Goal: Task Accomplishment & Management: Use online tool/utility

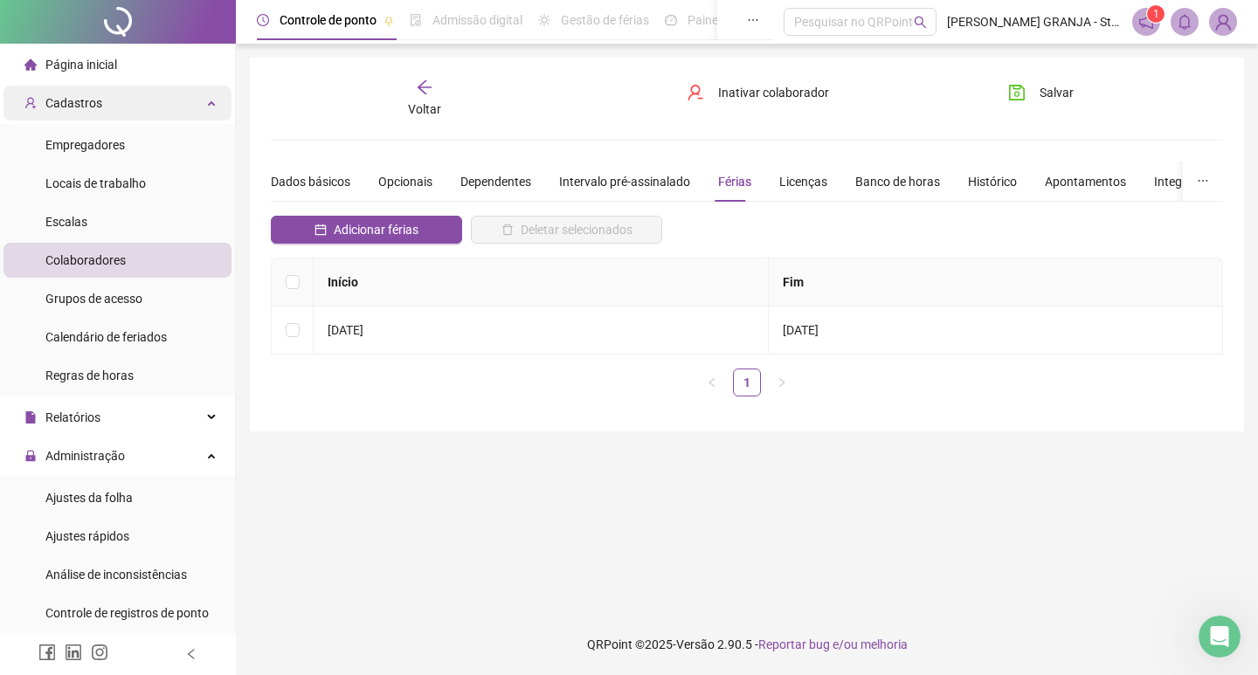
click at [94, 103] on span "Cadastros" at bounding box center [73, 103] width 57 height 14
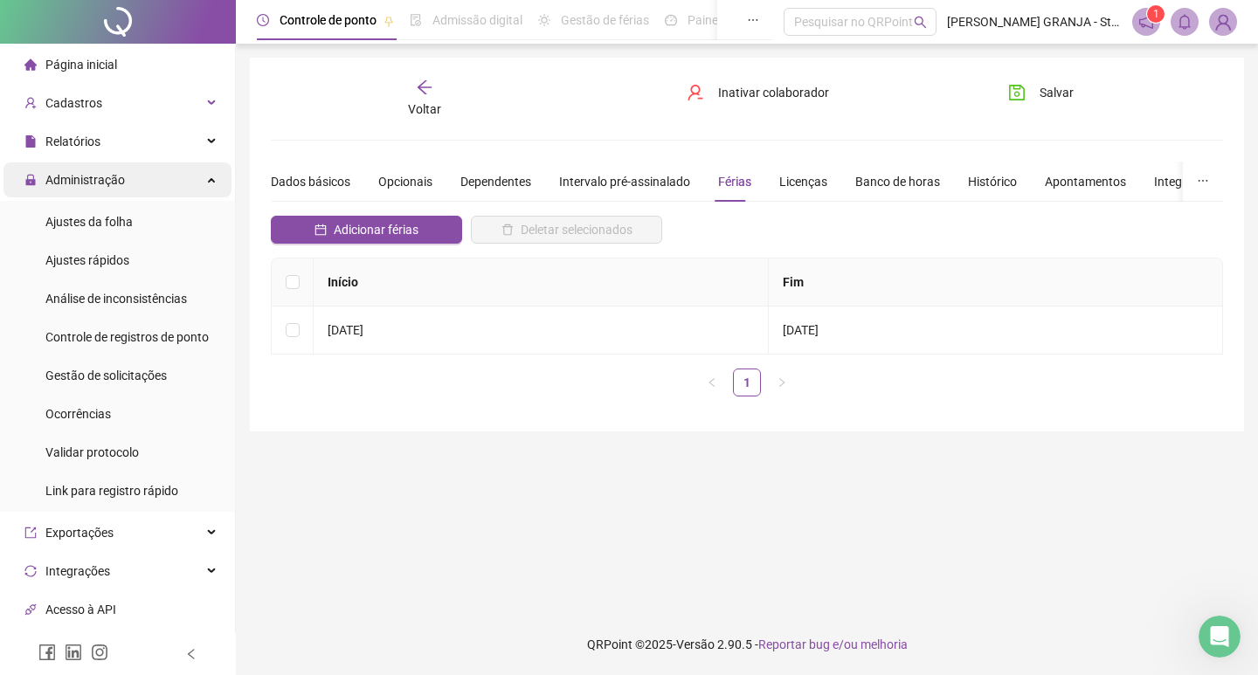
click at [77, 177] on span "Administração" at bounding box center [85, 180] width 80 height 14
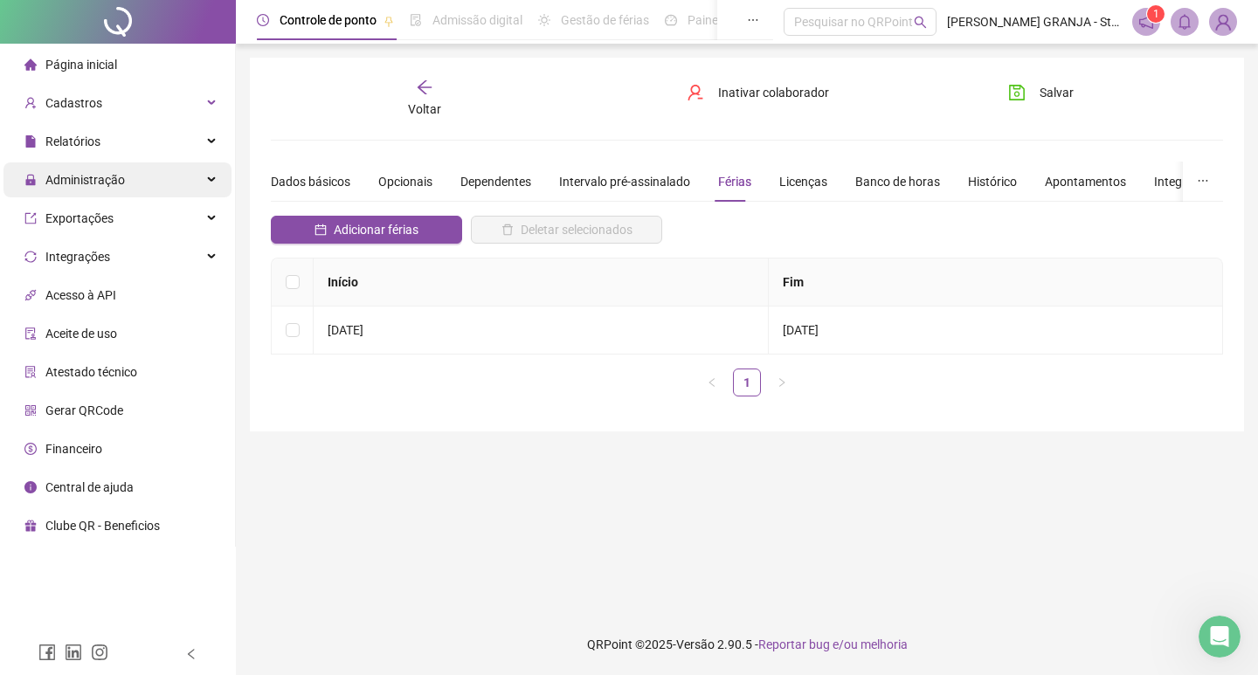
click at [86, 186] on span "Administração" at bounding box center [85, 180] width 80 height 14
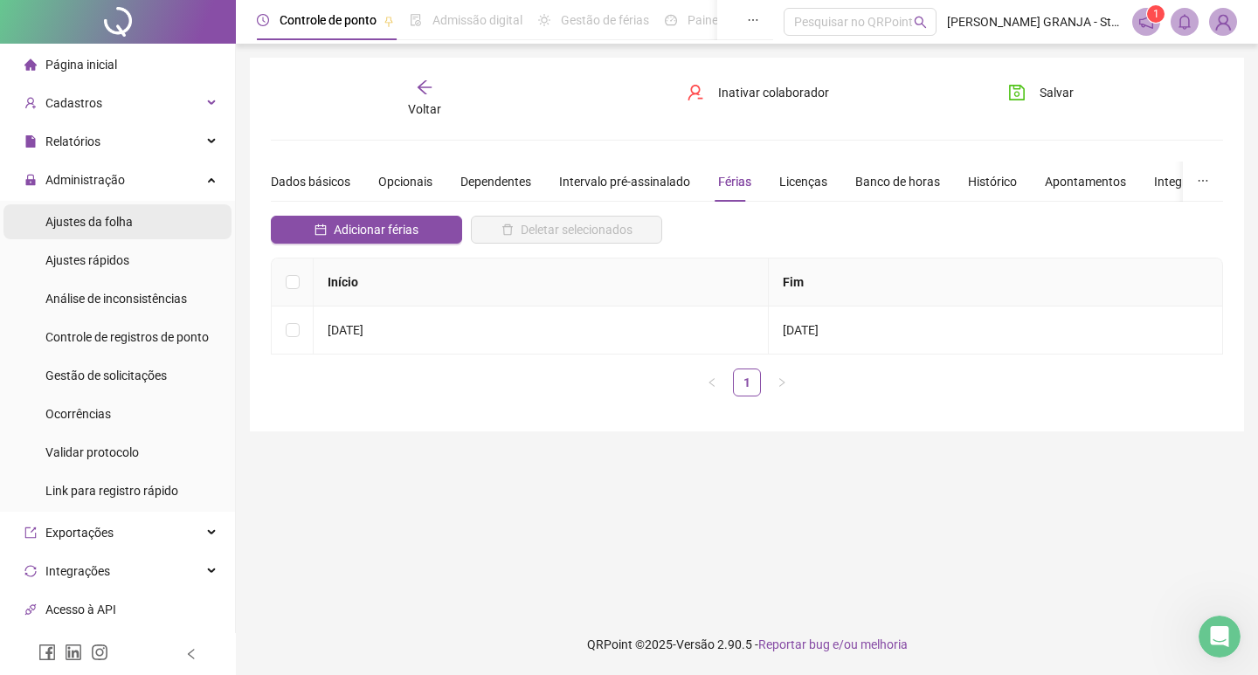
click at [104, 226] on span "Ajustes da folha" at bounding box center [88, 222] width 87 height 14
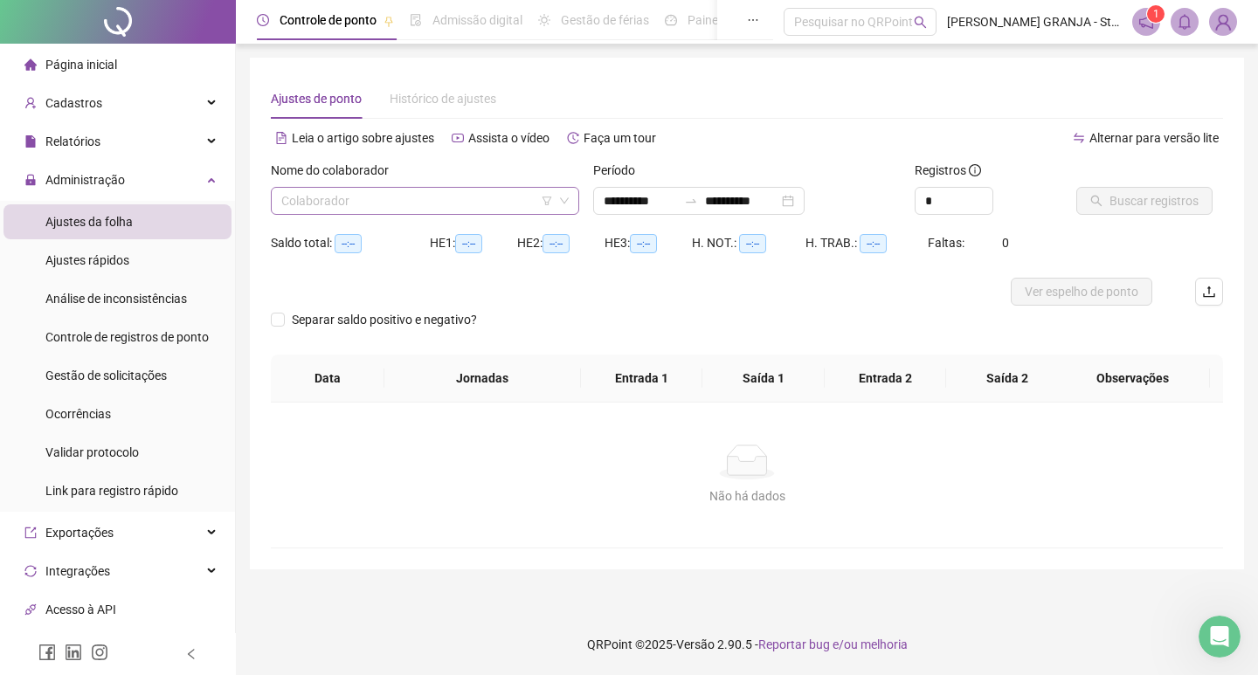
type input "**********"
click at [328, 208] on input "search" at bounding box center [417, 201] width 272 height 26
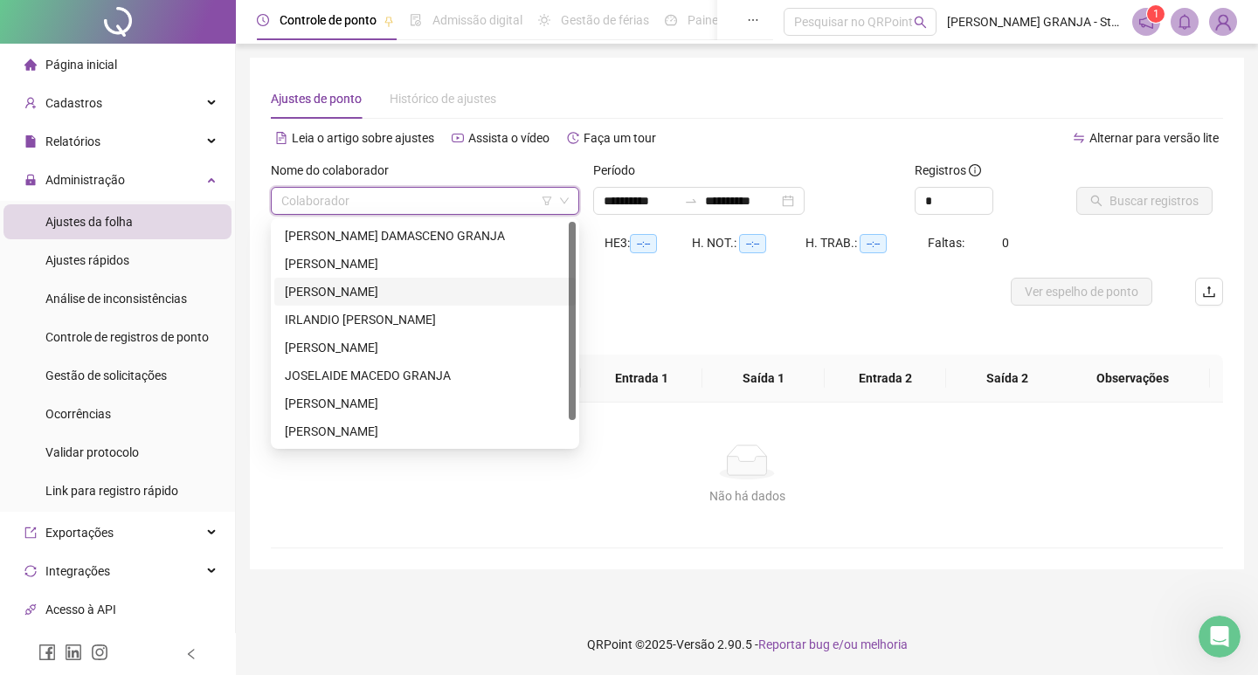
click at [332, 287] on div "[PERSON_NAME]" at bounding box center [425, 291] width 280 height 19
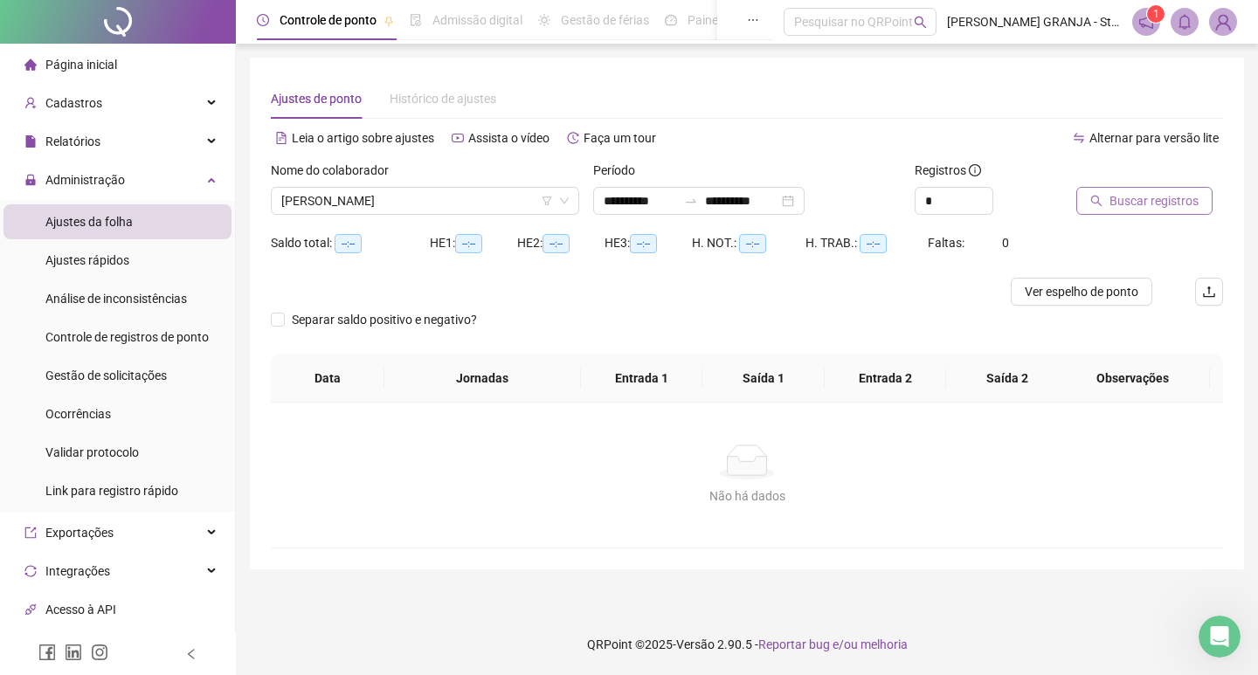
click at [1123, 202] on span "Buscar registros" at bounding box center [1154, 200] width 89 height 19
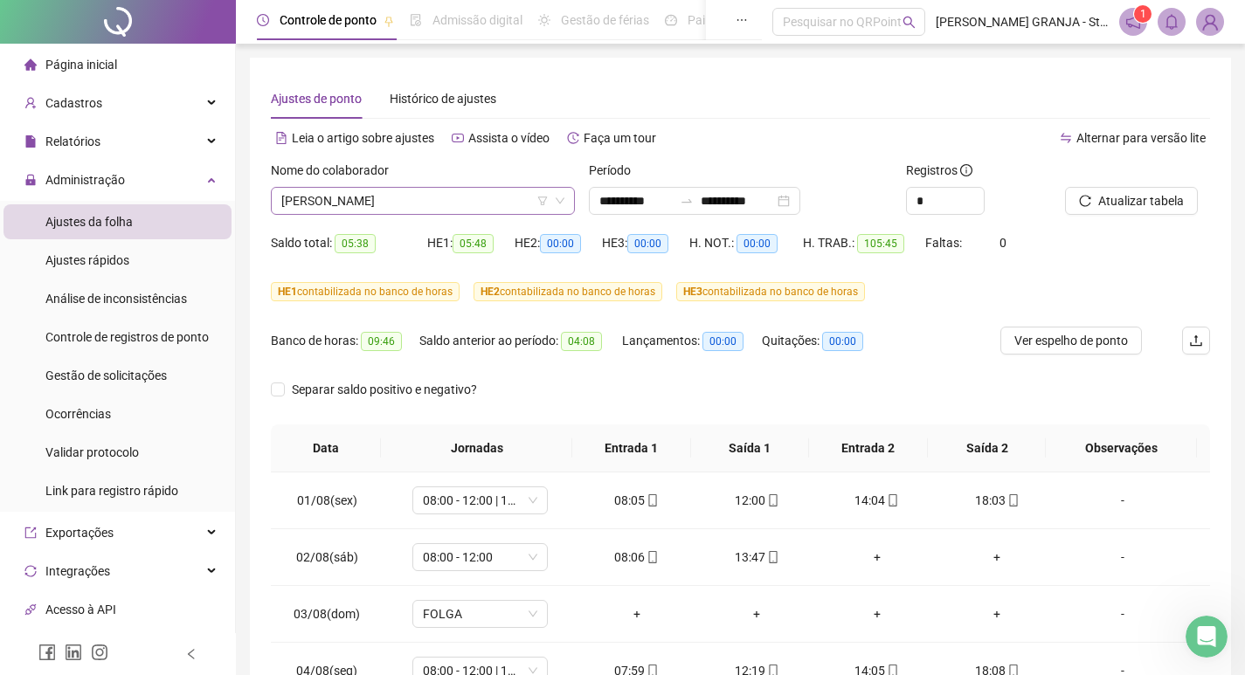
click at [395, 198] on span "[PERSON_NAME]" at bounding box center [422, 201] width 283 height 26
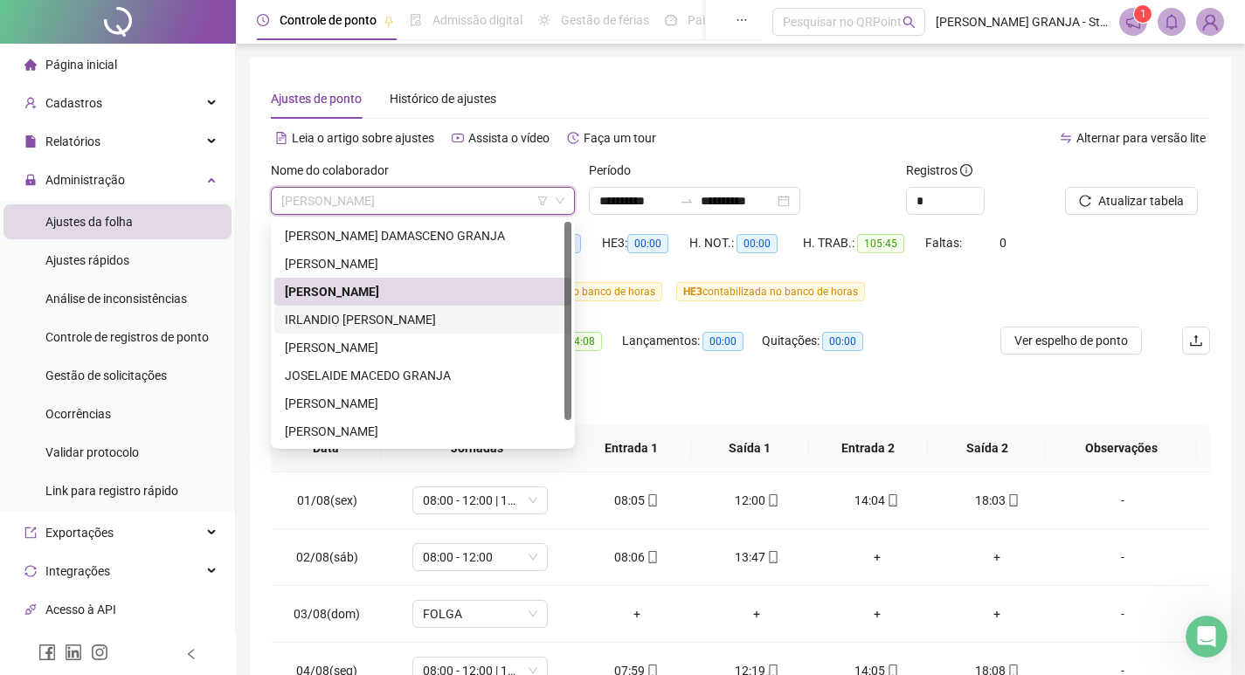
click at [334, 319] on div "IRLANDIO [PERSON_NAME]" at bounding box center [423, 319] width 276 height 19
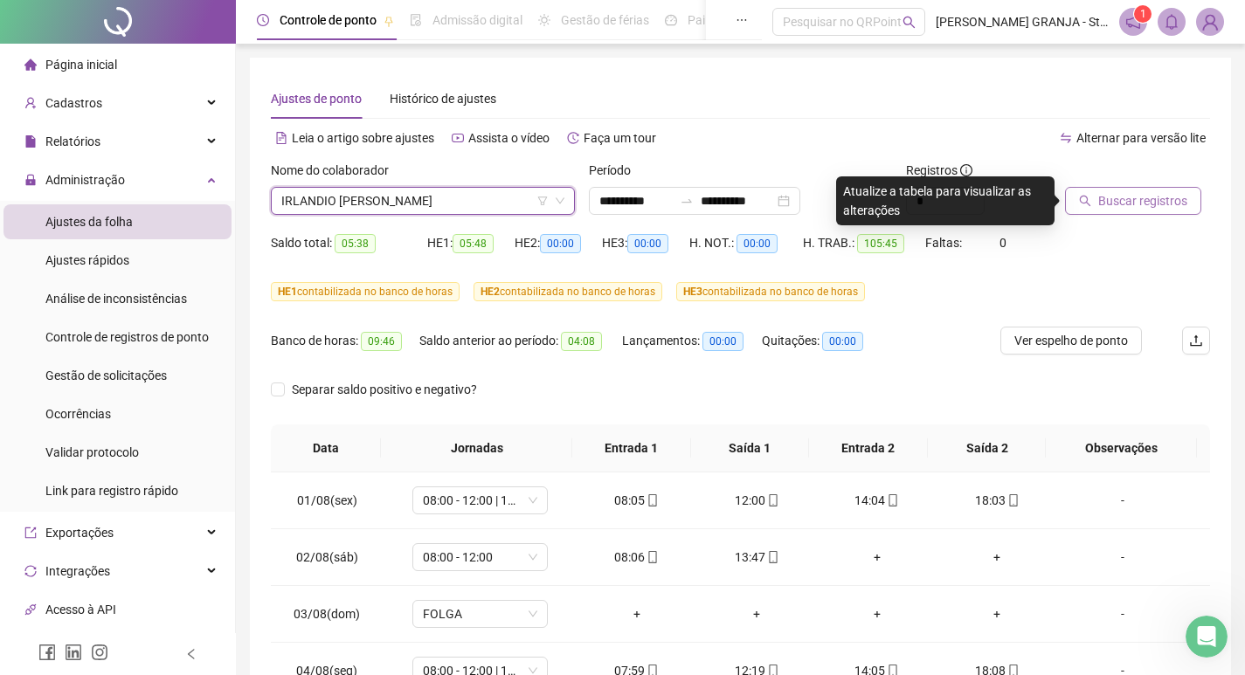
click at [1101, 199] on span "Buscar registros" at bounding box center [1142, 200] width 89 height 19
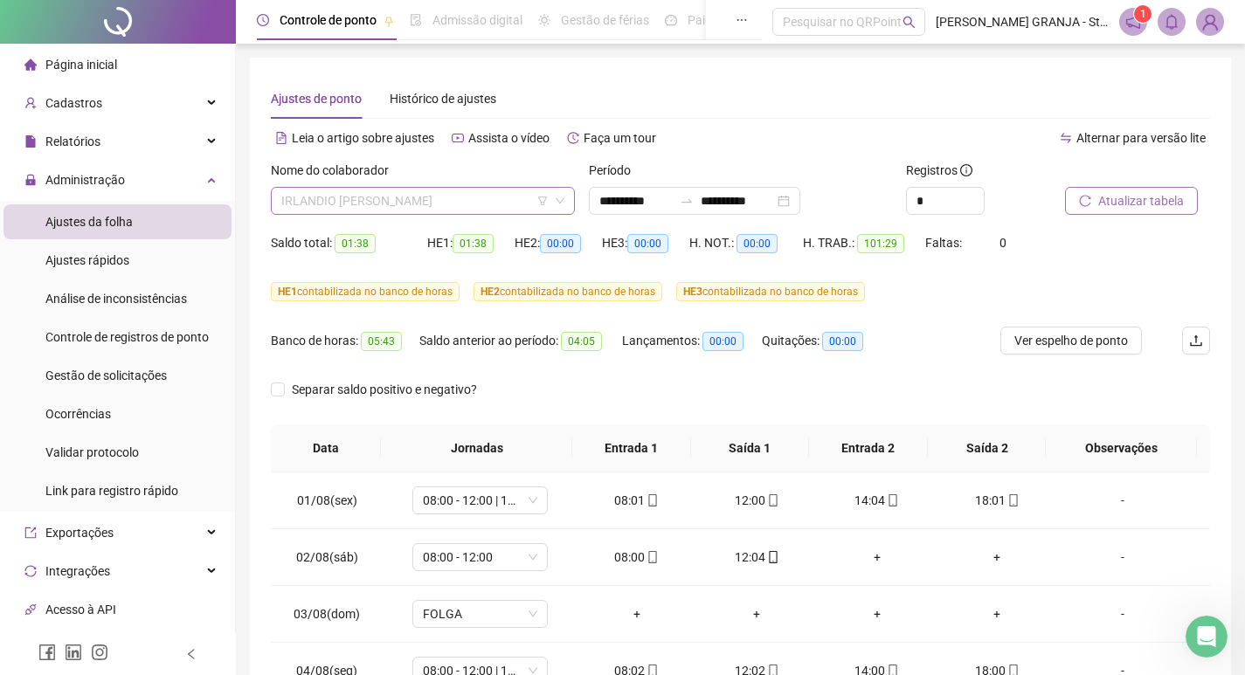
click at [453, 207] on span "IRLANDIO [PERSON_NAME]" at bounding box center [422, 201] width 283 height 26
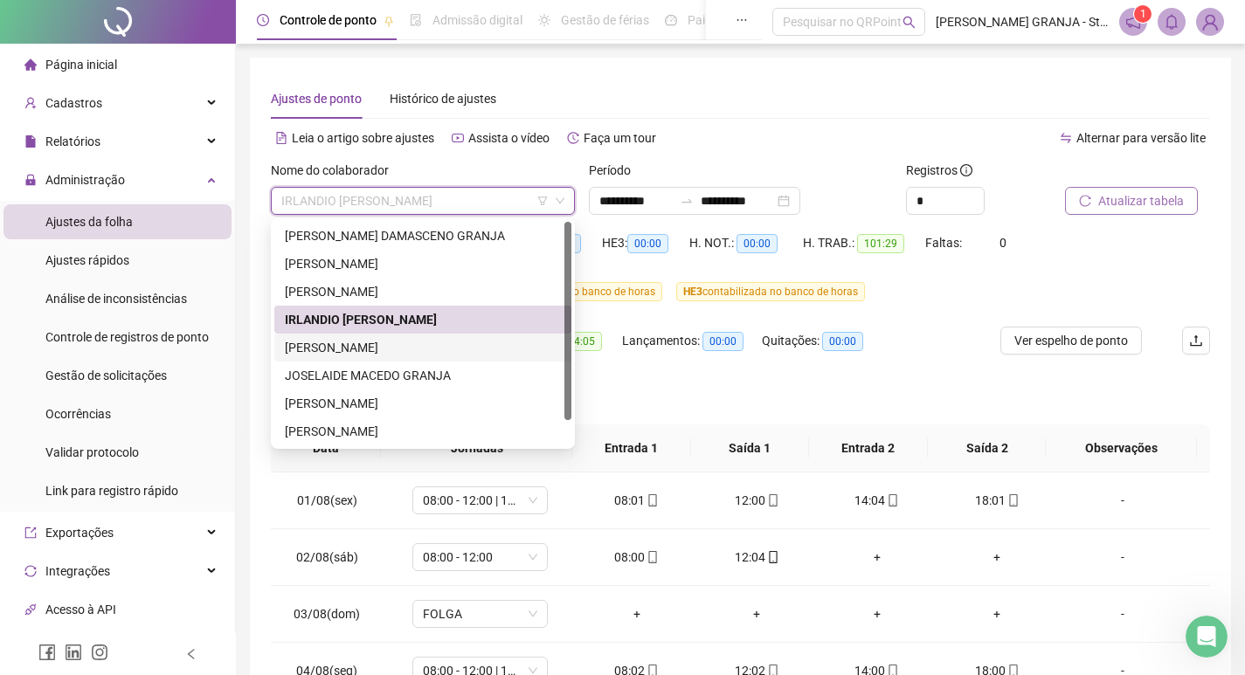
click at [358, 349] on div "[PERSON_NAME]" at bounding box center [423, 347] width 276 height 19
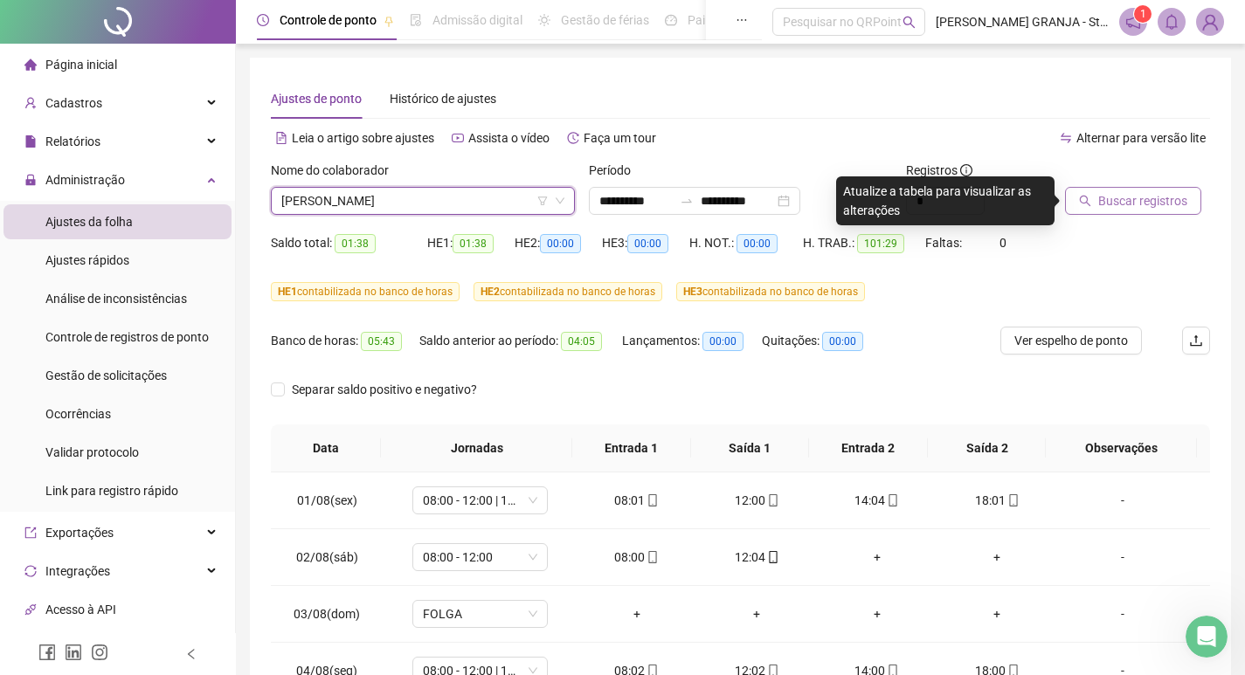
click at [1102, 202] on span "Buscar registros" at bounding box center [1142, 200] width 89 height 19
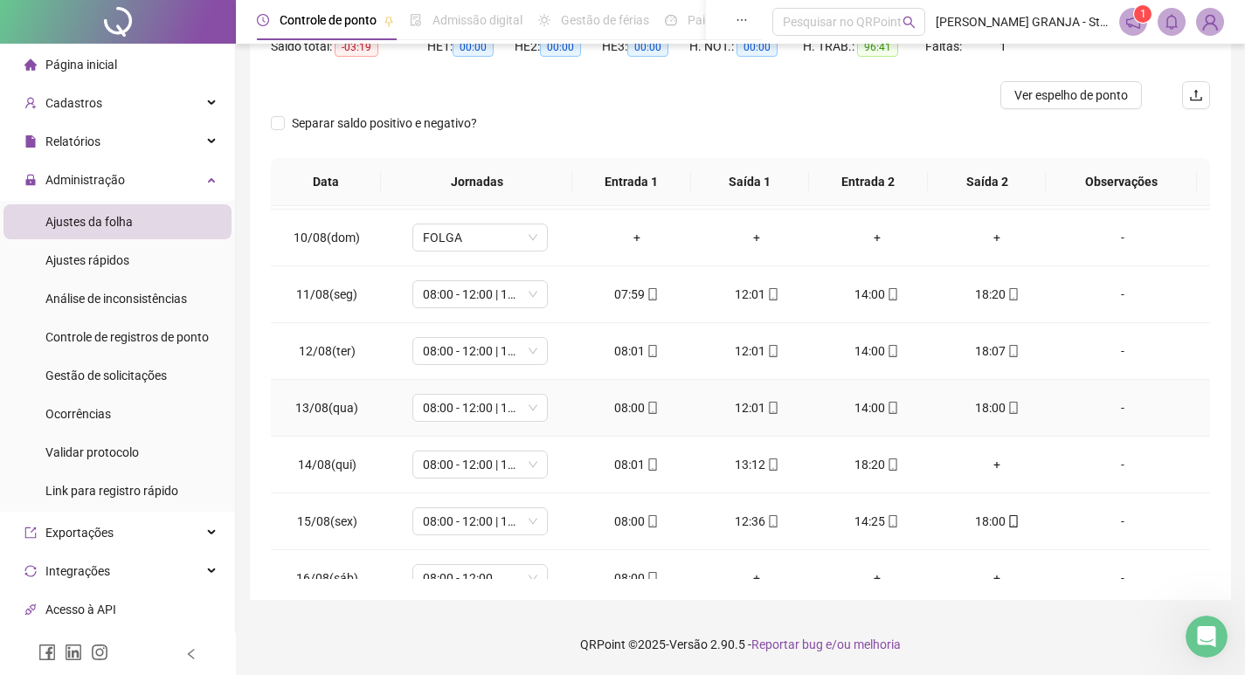
scroll to position [592, 0]
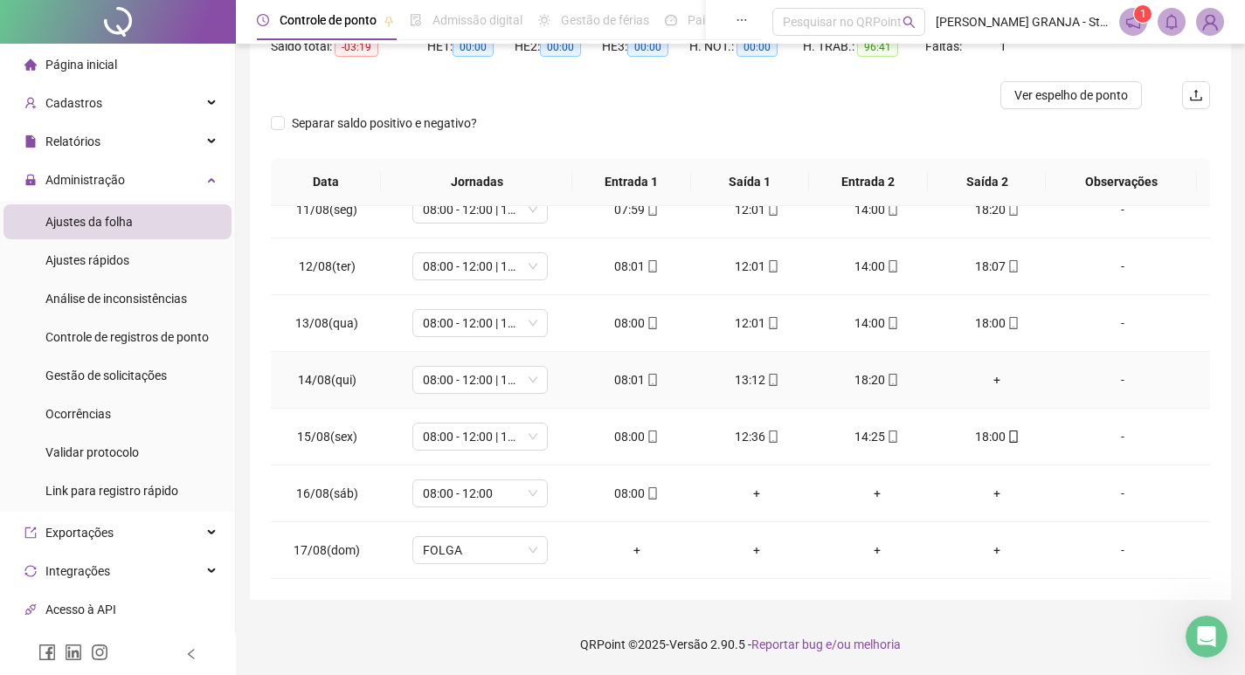
click at [981, 378] on div "+" at bounding box center [997, 379] width 93 height 19
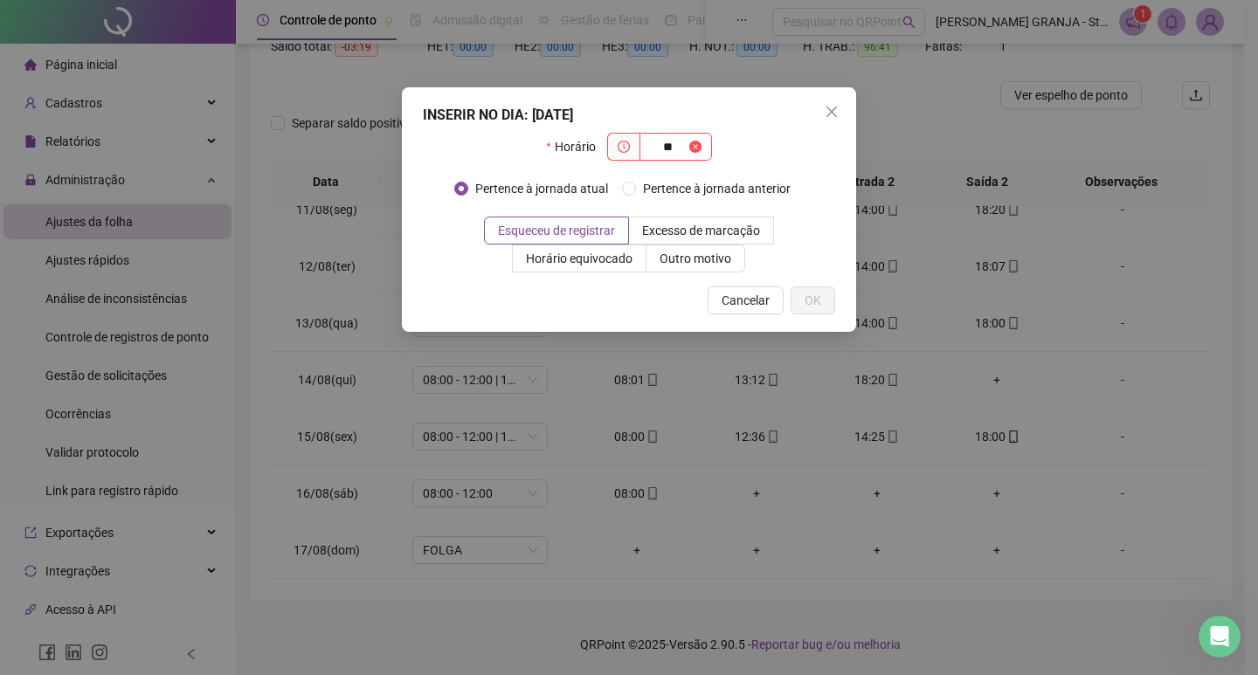
type input "*"
type input "*****"
click at [801, 300] on button "OK" at bounding box center [813, 301] width 45 height 28
